Goal: Find specific page/section: Find specific page/section

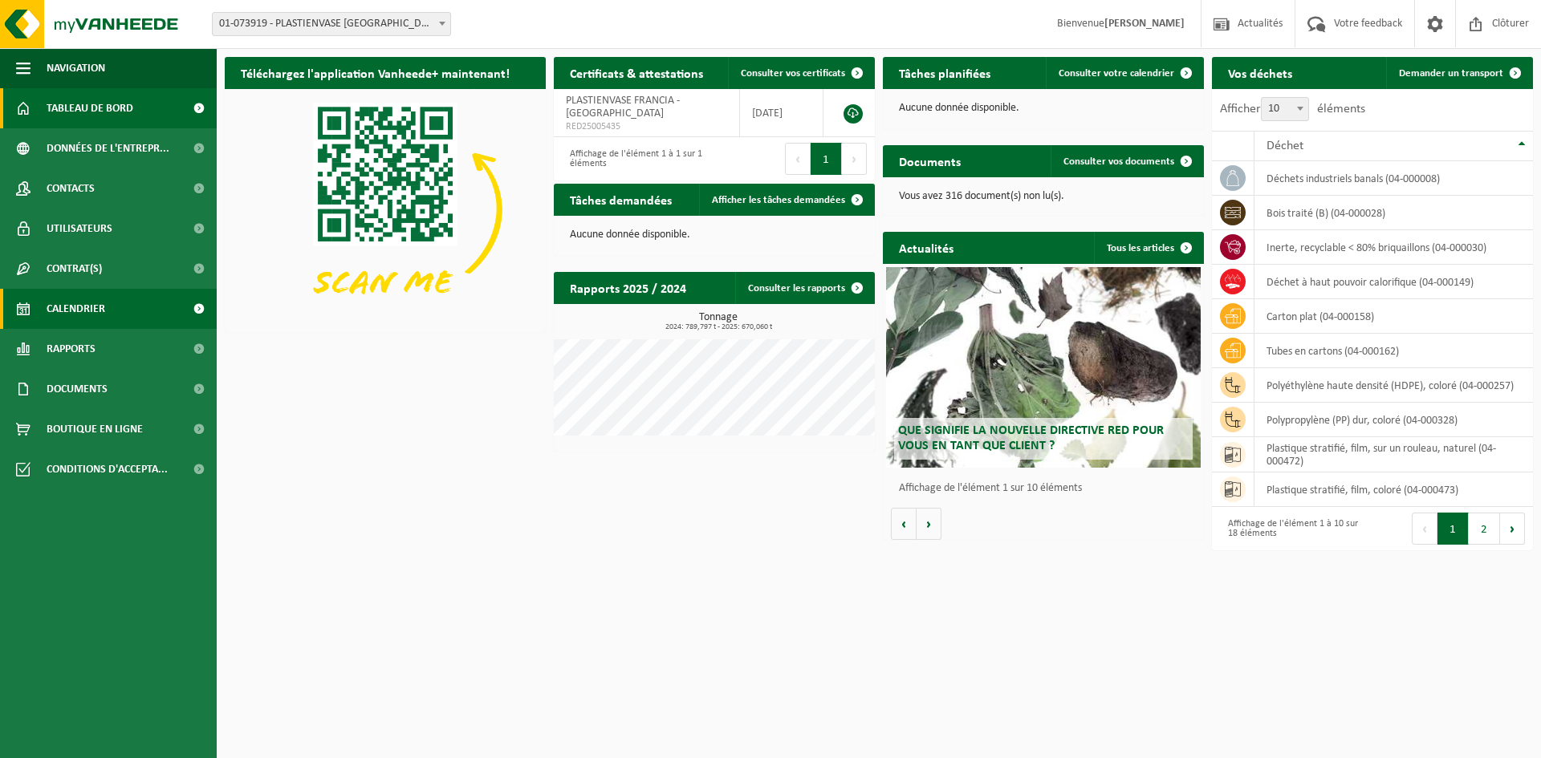
click at [109, 313] on link "Calendrier" at bounding box center [108, 309] width 217 height 40
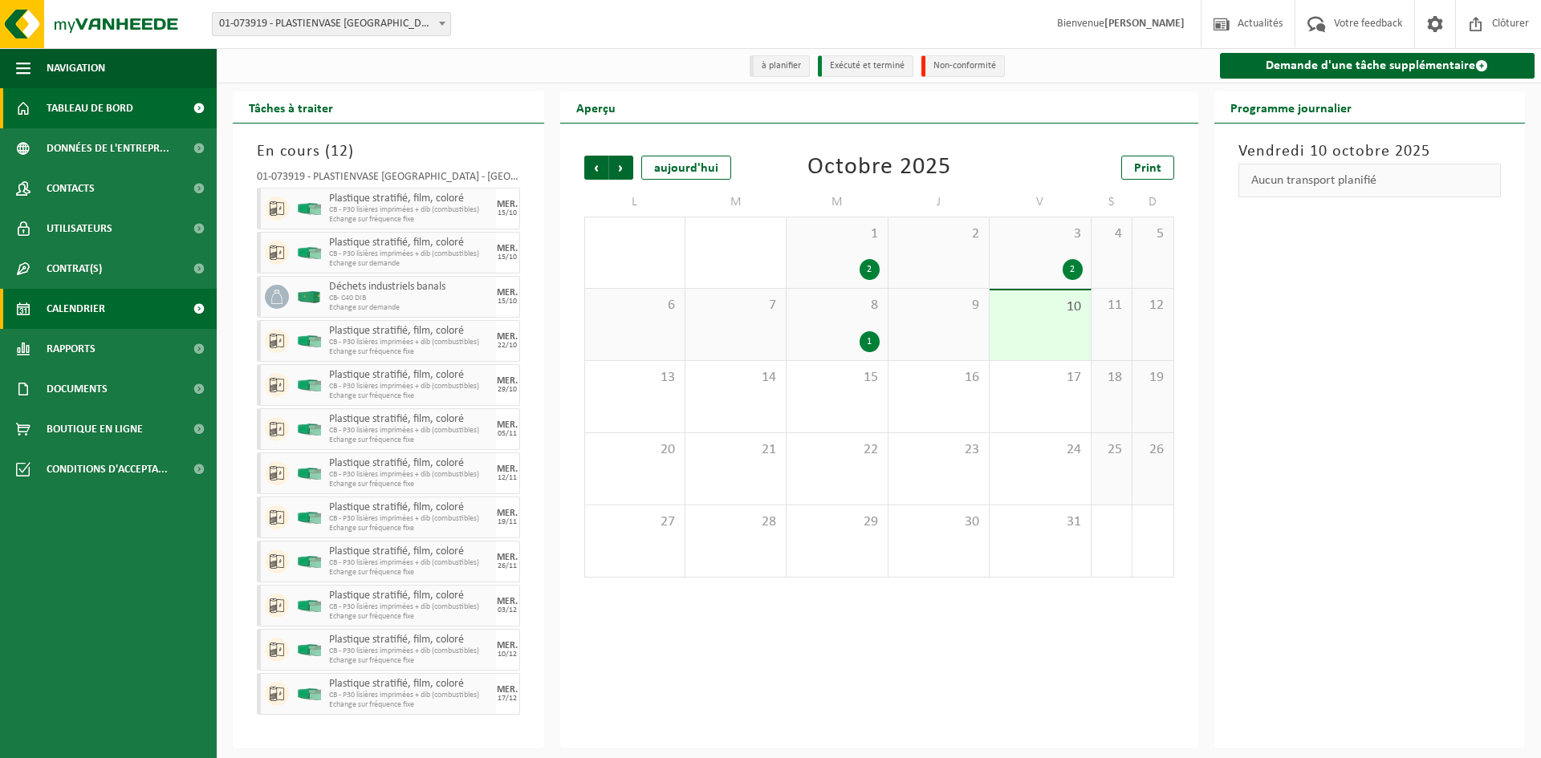
click at [80, 111] on span "Tableau de bord" at bounding box center [90, 108] width 87 height 40
